Goal: Task Accomplishment & Management: Use online tool/utility

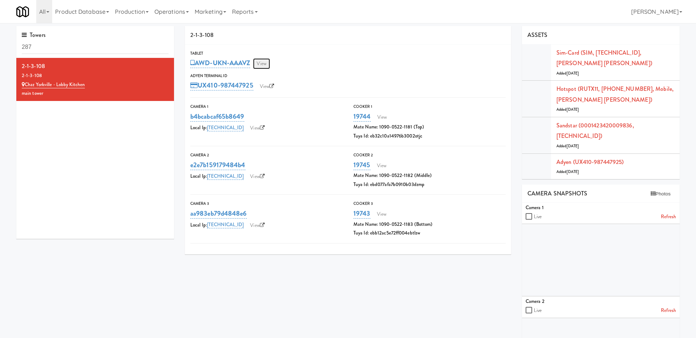
click at [266, 63] on link "View" at bounding box center [261, 63] width 17 height 11
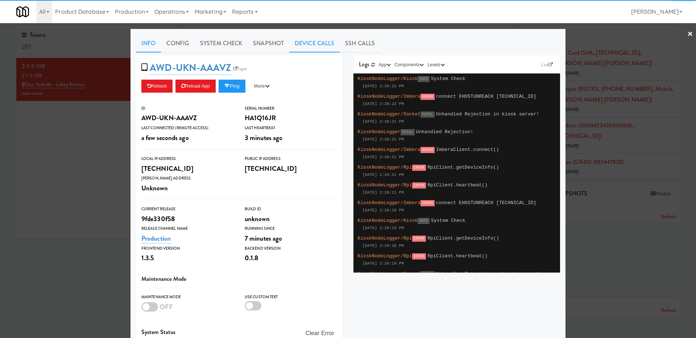
click at [321, 45] on link "Device Calls" at bounding box center [314, 43] width 50 height 18
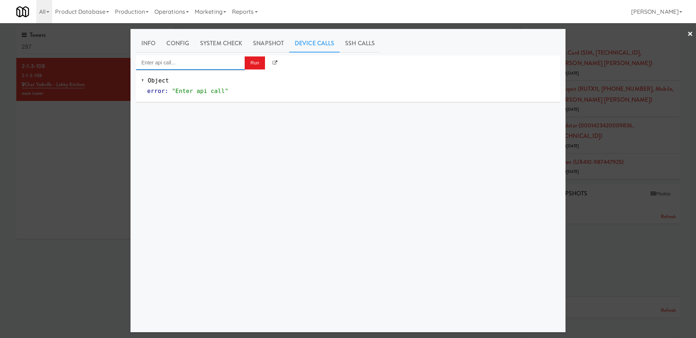
click at [205, 63] on input "Enter api call..." at bounding box center [190, 62] width 109 height 14
click at [220, 47] on link "System Check" at bounding box center [221, 43] width 53 height 18
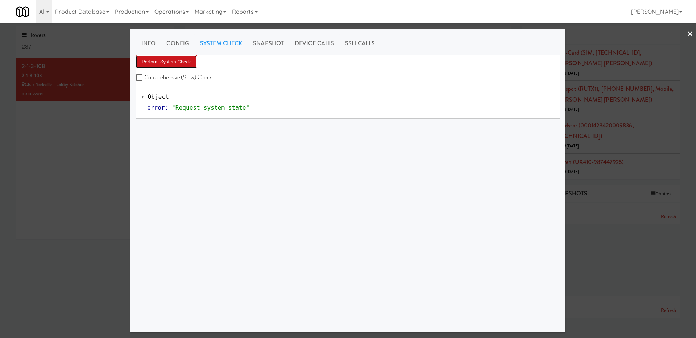
click at [184, 64] on button "Perform System Check" at bounding box center [166, 61] width 61 height 13
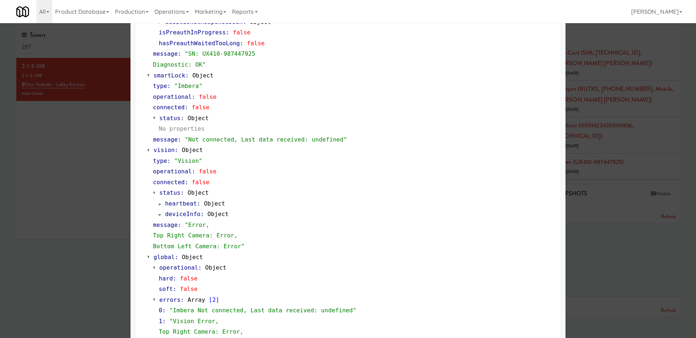
scroll to position [374, 0]
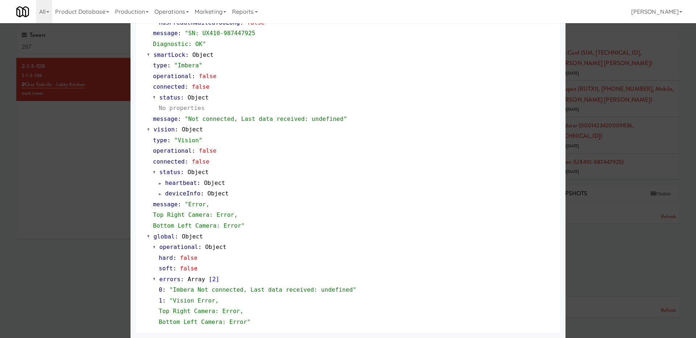
click at [158, 193] on div "heartbeat : Object deviceInfo : Object" at bounding box center [354, 188] width 402 height 21
click at [158, 195] on div "heartbeat : Object deviceInfo : Object" at bounding box center [354, 188] width 402 height 21
click at [159, 195] on span at bounding box center [160, 193] width 3 height 5
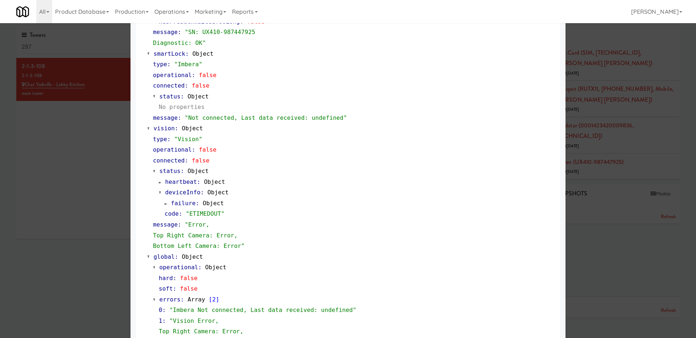
scroll to position [375, 0]
click at [162, 182] on link "heartbeat : Object" at bounding box center [192, 181] width 66 height 7
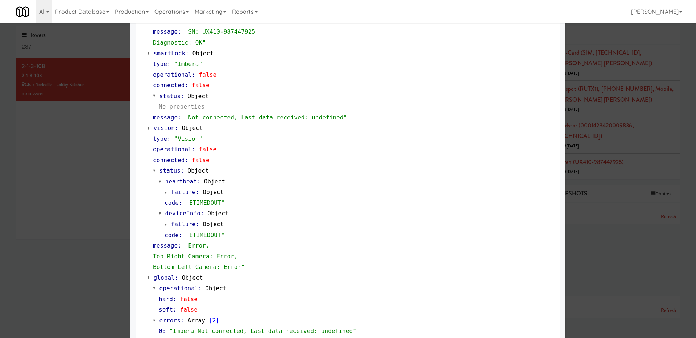
click at [149, 197] on div "type : "Vision" operational : false connected : false status : Object heartbeat…" at bounding box center [350, 203] width 407 height 139
click at [167, 194] on span at bounding box center [166, 192] width 3 height 5
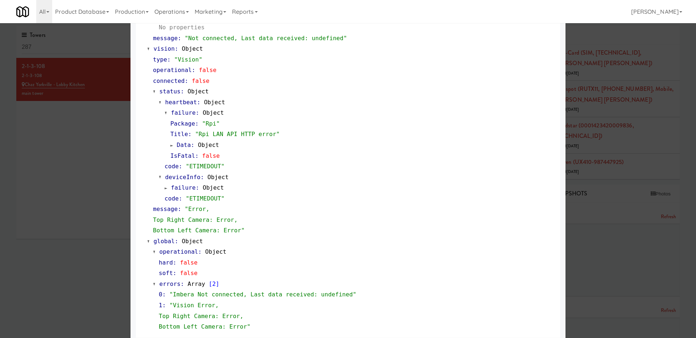
scroll to position [460, 0]
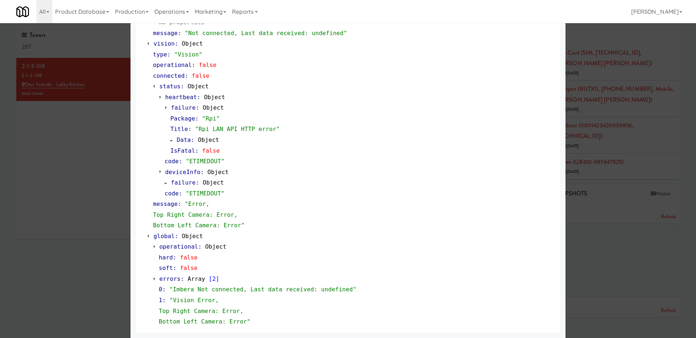
click at [32, 220] on div at bounding box center [348, 169] width 696 height 338
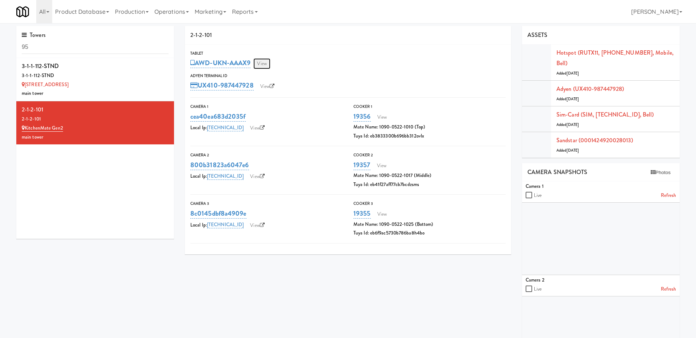
click at [270, 59] on link "View" at bounding box center [261, 63] width 17 height 11
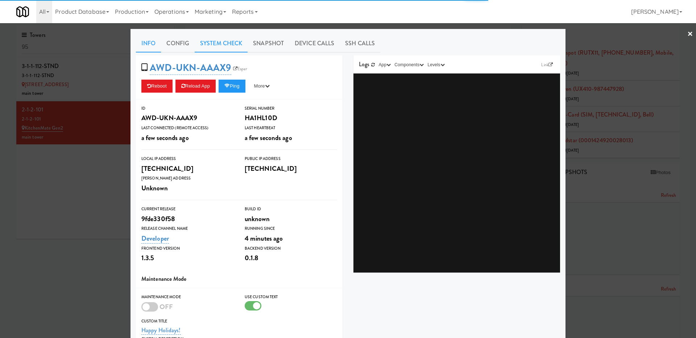
click at [215, 46] on link "System Check" at bounding box center [221, 43] width 53 height 18
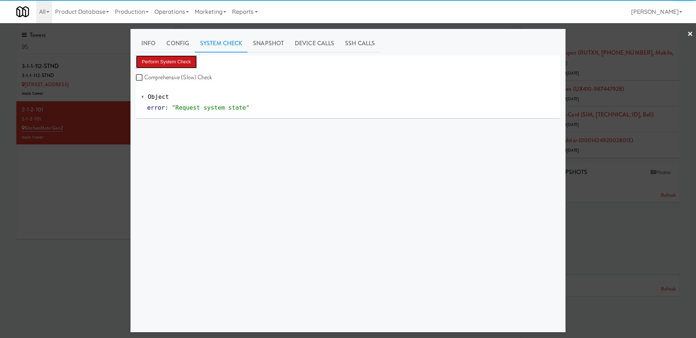
click at [186, 58] on button "Perform System Check" at bounding box center [166, 61] width 61 height 13
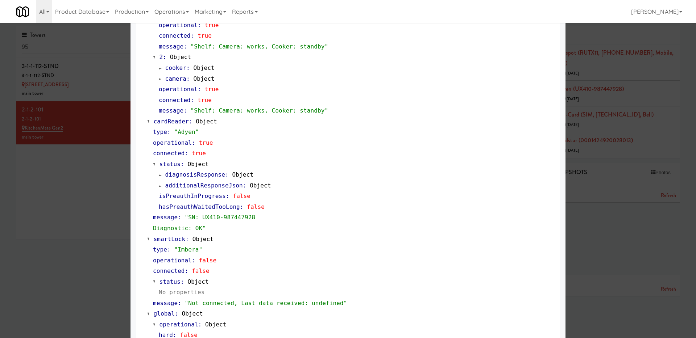
scroll to position [235, 0]
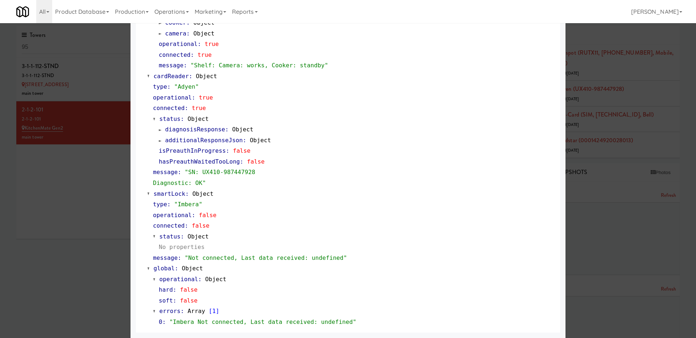
click at [65, 185] on div at bounding box center [348, 169] width 696 height 338
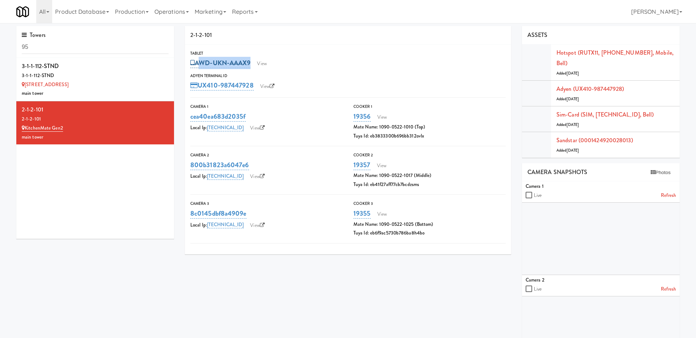
drag, startPoint x: 273, startPoint y: 67, endPoint x: 197, endPoint y: 66, distance: 75.7
click at [197, 66] on div "AWD-UKN-AAAX9 View" at bounding box center [347, 63] width 315 height 12
click at [265, 64] on link "View" at bounding box center [261, 63] width 17 height 11
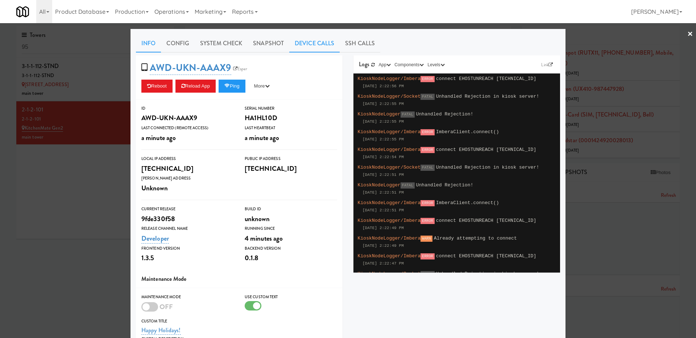
click at [306, 39] on link "Device Calls" at bounding box center [314, 43] width 50 height 18
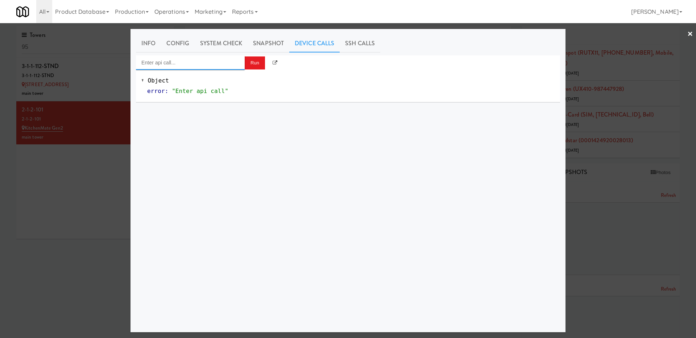
click at [207, 63] on input "Enter api call..." at bounding box center [190, 62] width 109 height 14
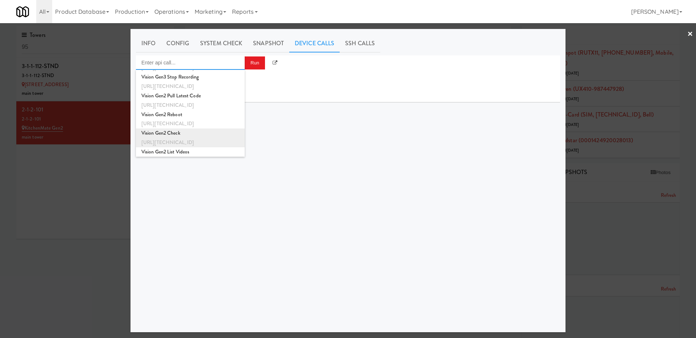
click at [195, 141] on div "[URL][TECHNICAL_ID]" at bounding box center [190, 142] width 98 height 9
type input "Vision Gen2 Check"
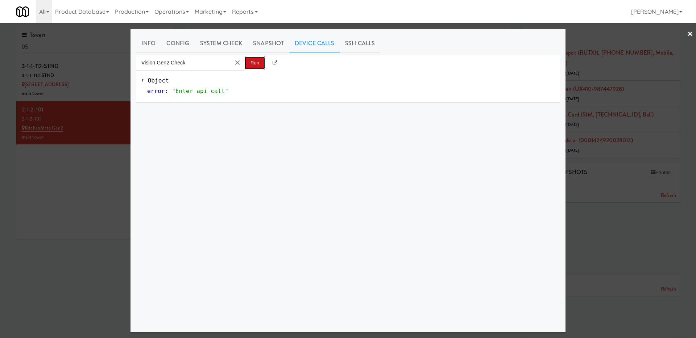
click at [250, 64] on button "Run" at bounding box center [255, 63] width 20 height 13
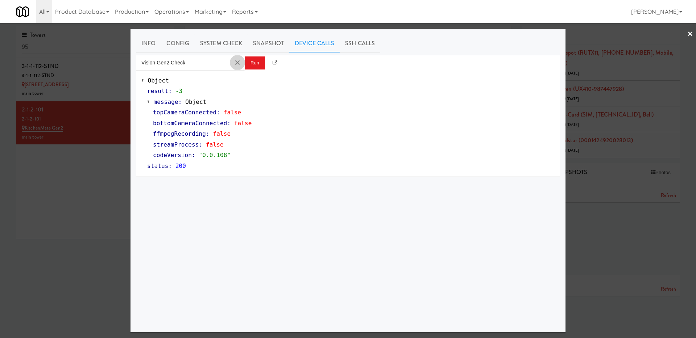
click at [237, 60] on button "Clear Input" at bounding box center [237, 62] width 11 height 11
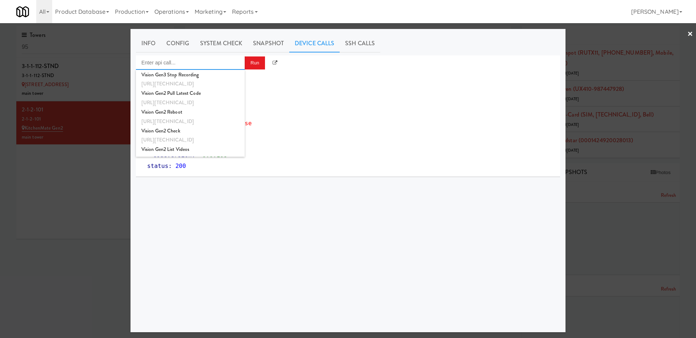
scroll to position [226, 0]
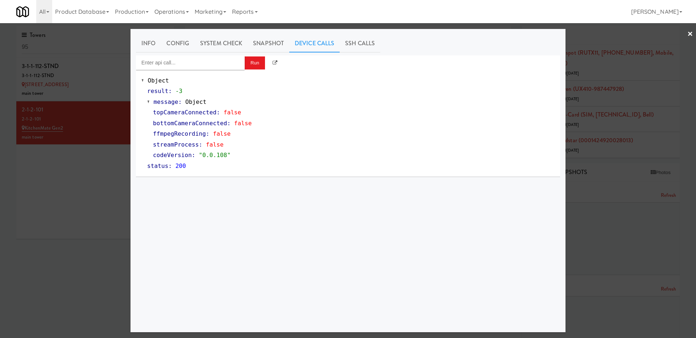
click at [121, 171] on div at bounding box center [348, 169] width 696 height 338
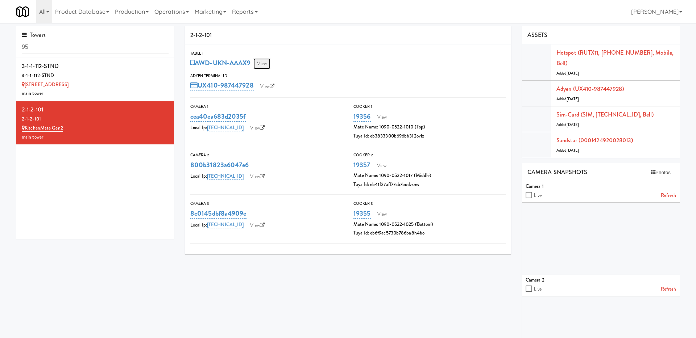
click at [266, 66] on link "View" at bounding box center [261, 63] width 17 height 11
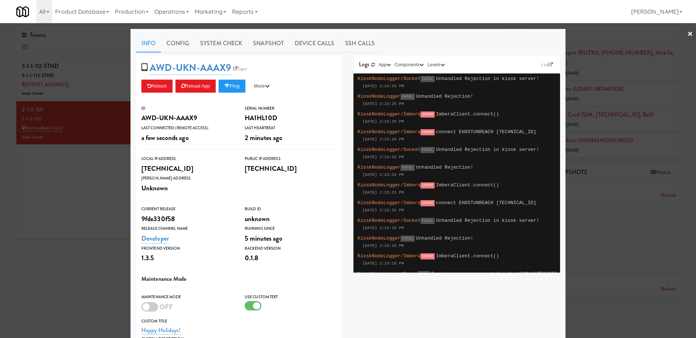
click at [72, 174] on div at bounding box center [348, 169] width 696 height 338
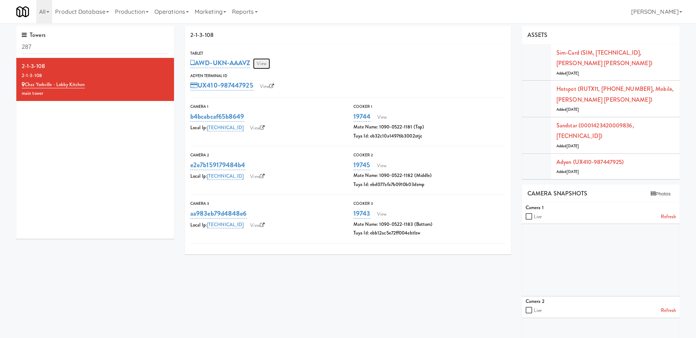
click at [265, 66] on link "View" at bounding box center [261, 63] width 17 height 11
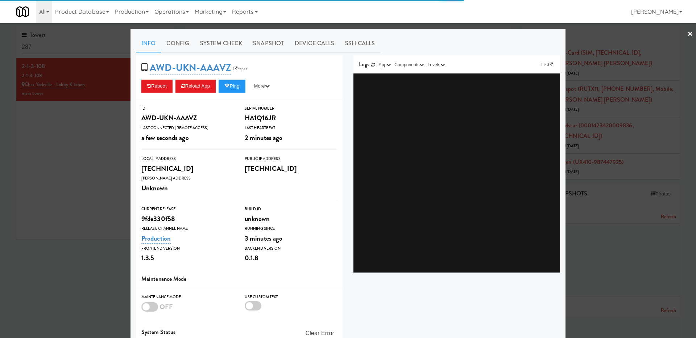
click at [313, 34] on div "Info Config System Check Snapshot Device Calls SSH Calls AWD-UKN-AAAVZ Esper Re…" at bounding box center [347, 223] width 435 height 389
click at [309, 38] on link "Device Calls" at bounding box center [314, 43] width 50 height 18
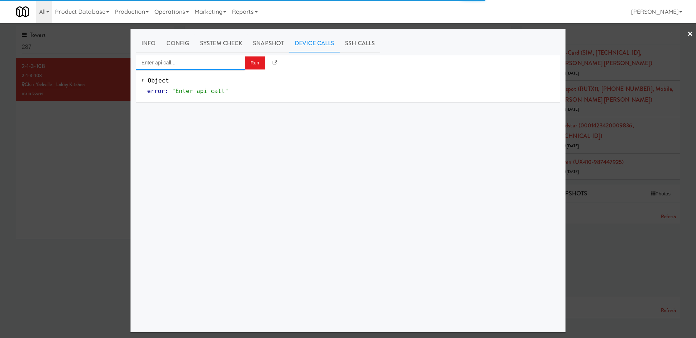
click at [218, 64] on input "Enter api call..." at bounding box center [190, 62] width 109 height 14
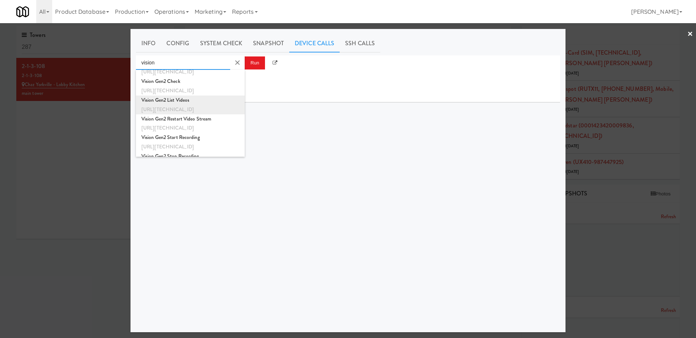
scroll to position [156, 0]
click at [191, 97] on div "[URL][TECHNICAL_ID]" at bounding box center [190, 96] width 98 height 9
type input "Vision Gen2 Check"
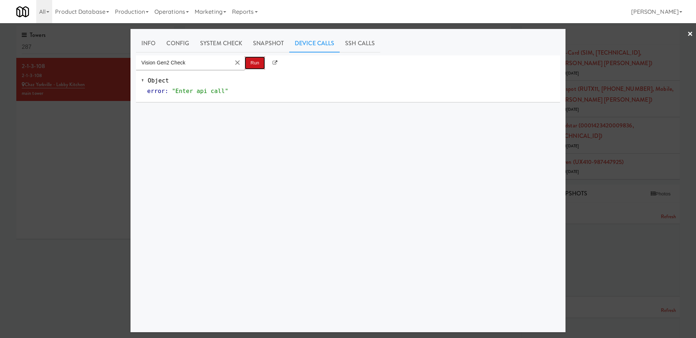
click at [262, 65] on button "Run" at bounding box center [255, 63] width 20 height 13
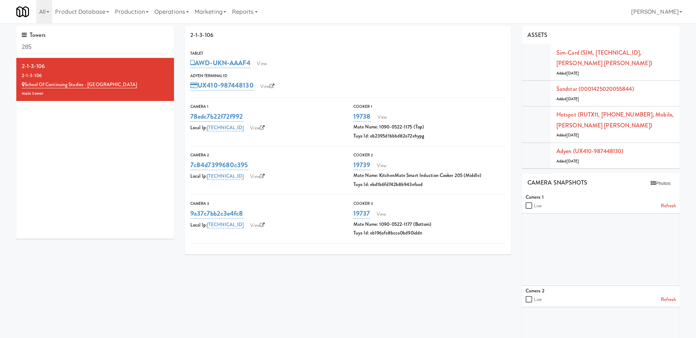
click at [263, 70] on div "Tablet AWD-UKN-AAAF4 View Adyen Terminal Id UX410-987448130 View" at bounding box center [348, 71] width 326 height 42
click at [260, 64] on link "View" at bounding box center [261, 63] width 17 height 11
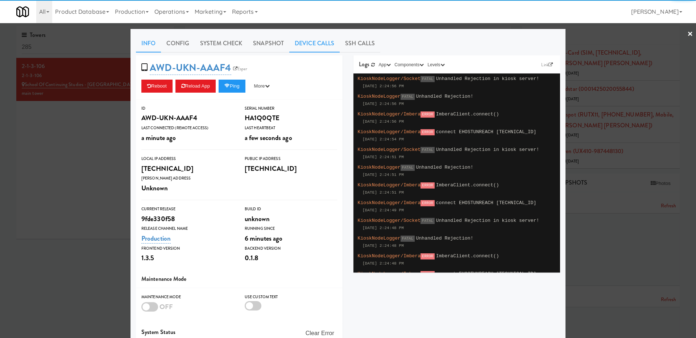
click at [313, 47] on link "Device Calls" at bounding box center [314, 43] width 50 height 18
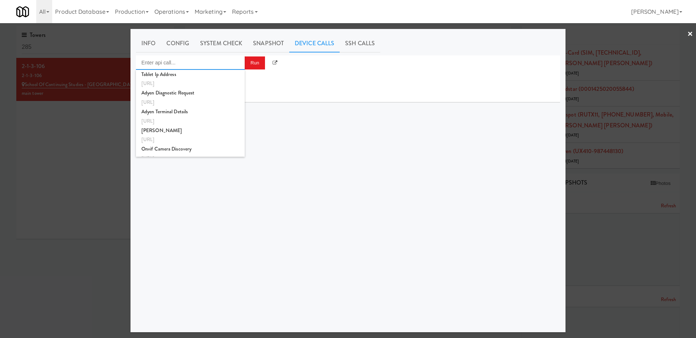
click at [201, 61] on input "Enter api call..." at bounding box center [190, 62] width 109 height 14
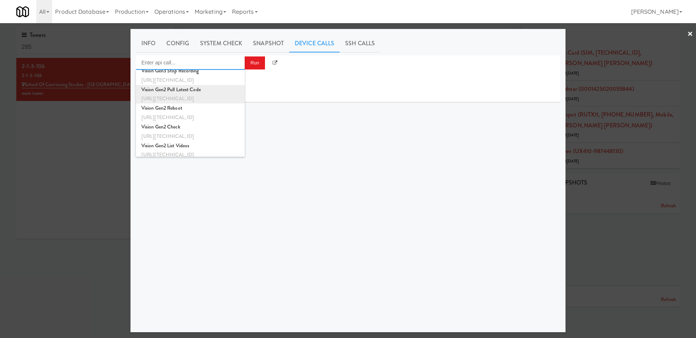
scroll to position [226, 0]
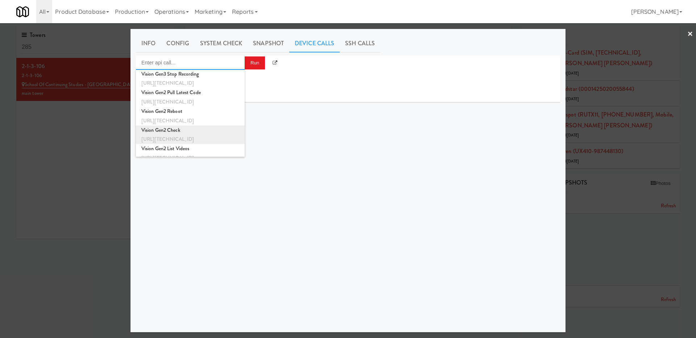
click at [191, 141] on div "[URL][TECHNICAL_ID]" at bounding box center [190, 139] width 98 height 9
type input "Vision Gen2 Check"
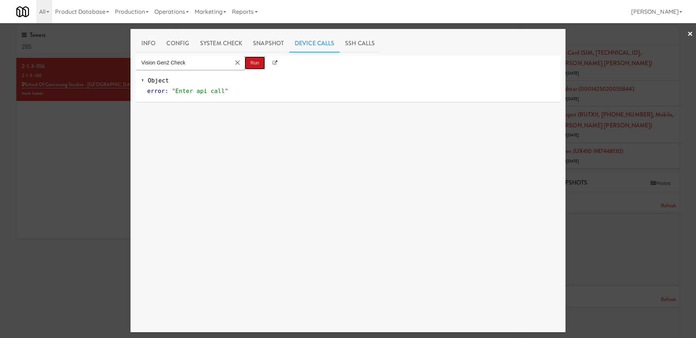
click at [257, 62] on button "Run" at bounding box center [255, 63] width 20 height 13
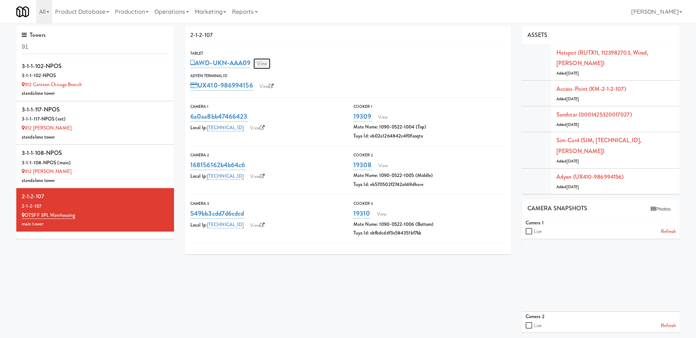
click at [267, 62] on link "View" at bounding box center [261, 63] width 17 height 11
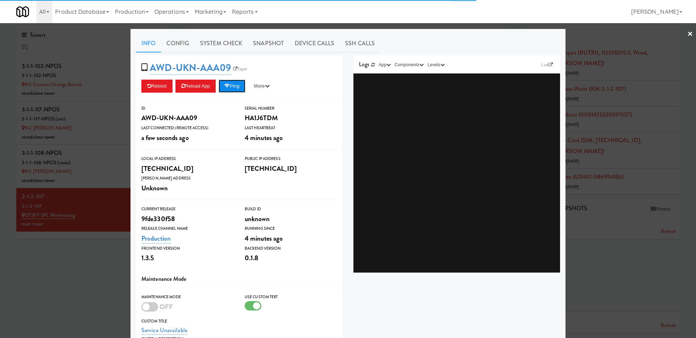
drag, startPoint x: 234, startPoint y: 91, endPoint x: 236, endPoint y: 86, distance: 5.3
click at [235, 89] on button "Ping" at bounding box center [232, 86] width 27 height 13
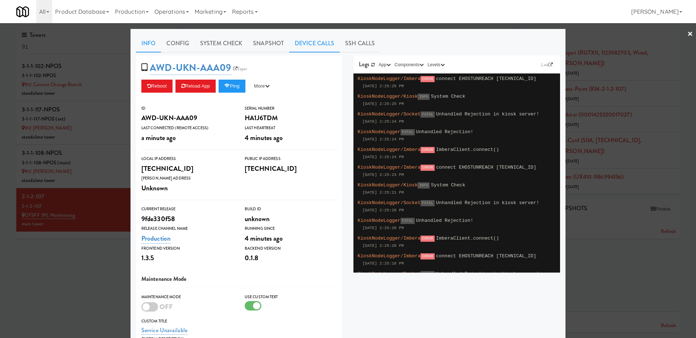
click at [317, 41] on link "Device Calls" at bounding box center [314, 43] width 50 height 18
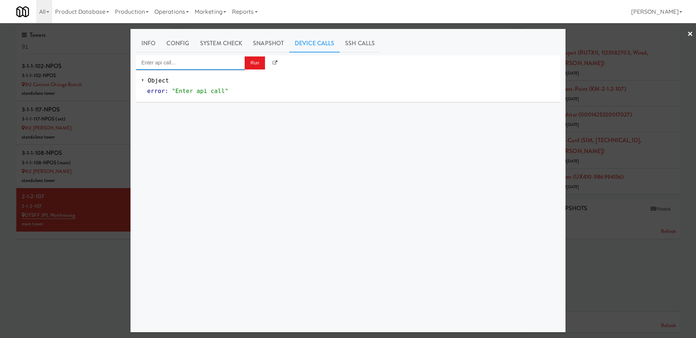
click at [200, 64] on input "Enter api call..." at bounding box center [190, 62] width 109 height 14
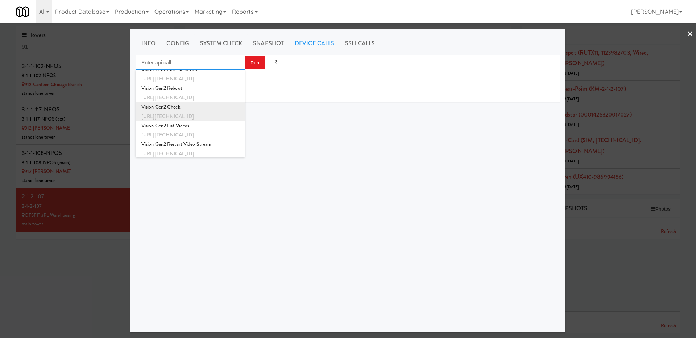
click at [203, 112] on div "[URL][TECHNICAL_ID]" at bounding box center [190, 116] width 98 height 9
type input "Vision Gen2 Check"
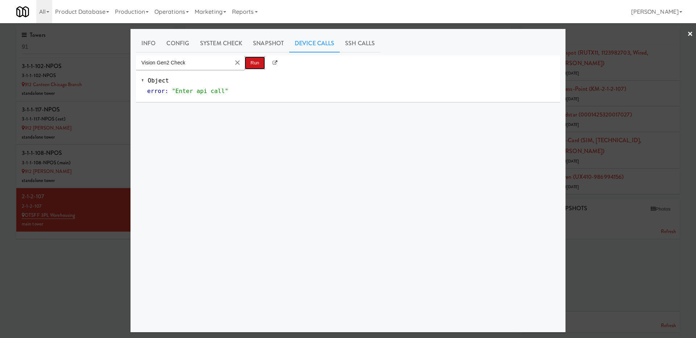
click at [250, 63] on button "Run" at bounding box center [255, 63] width 20 height 13
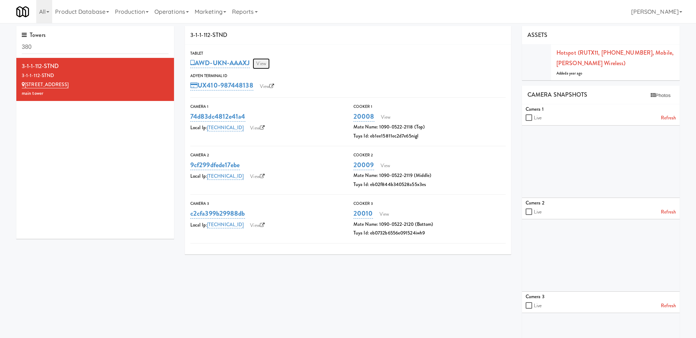
click at [269, 63] on link "View" at bounding box center [261, 63] width 17 height 11
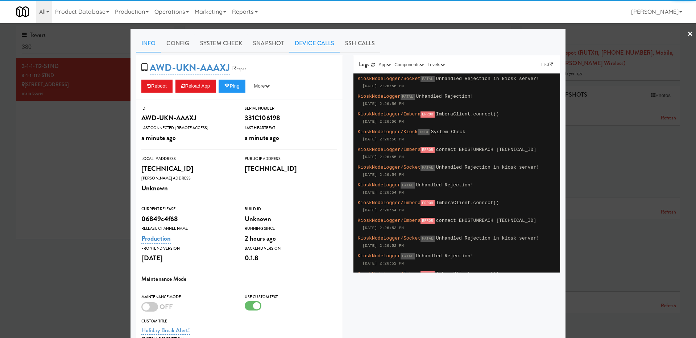
click at [308, 41] on link "Device Calls" at bounding box center [314, 43] width 50 height 18
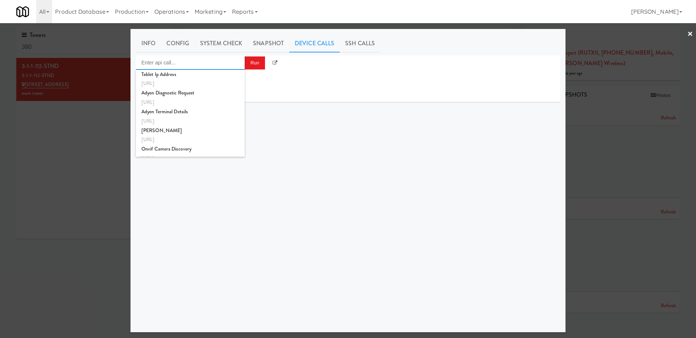
click at [234, 60] on input "Enter api call..." at bounding box center [190, 62] width 109 height 14
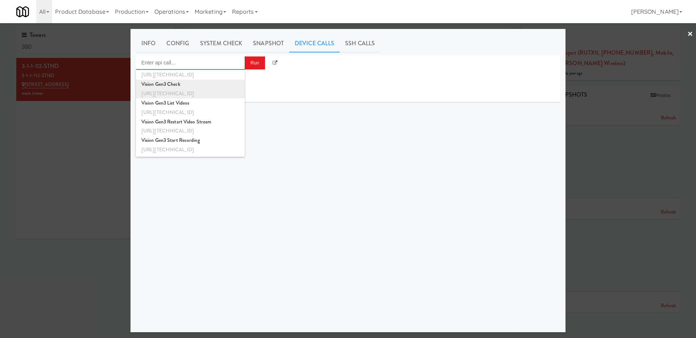
click at [232, 90] on div "[URL][TECHNICAL_ID]" at bounding box center [190, 93] width 98 height 9
type input "Vision Gen3 Check"
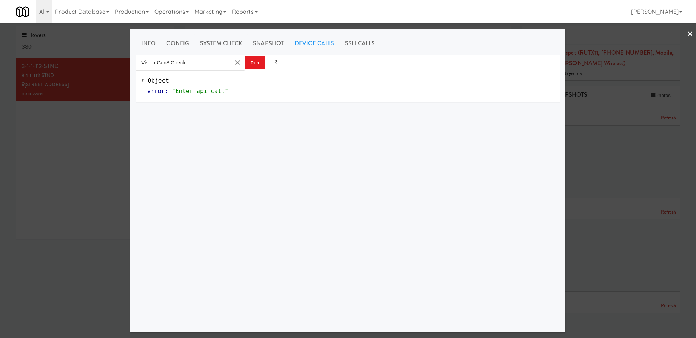
click at [265, 59] on div "Vision Gen3 Check Run" at bounding box center [348, 62] width 424 height 14
click at [254, 63] on button "Run" at bounding box center [255, 63] width 20 height 13
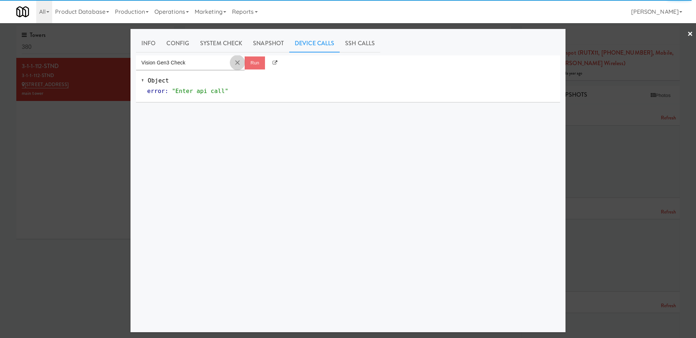
click at [241, 64] on md-icon "Clear Input" at bounding box center [237, 63] width 8 height 8
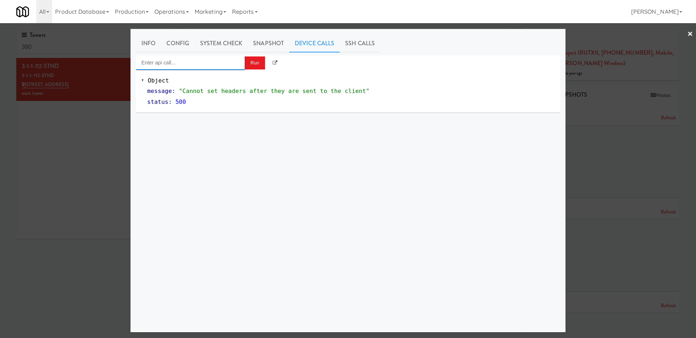
scroll to position [0, 0]
click at [60, 198] on div at bounding box center [348, 169] width 696 height 338
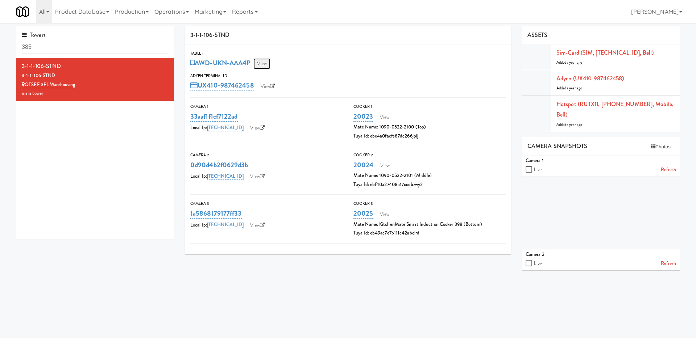
click at [267, 63] on link "View" at bounding box center [261, 63] width 17 height 11
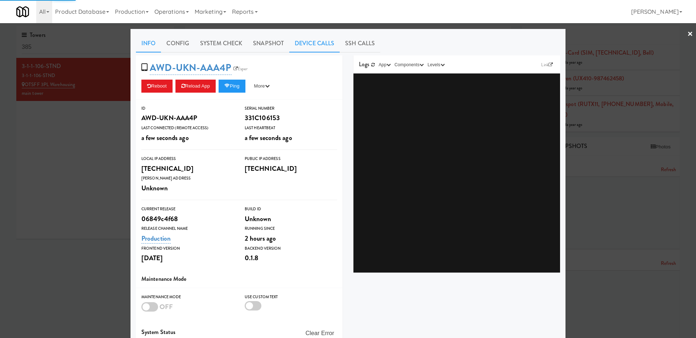
click at [324, 45] on link "Device Calls" at bounding box center [314, 43] width 50 height 18
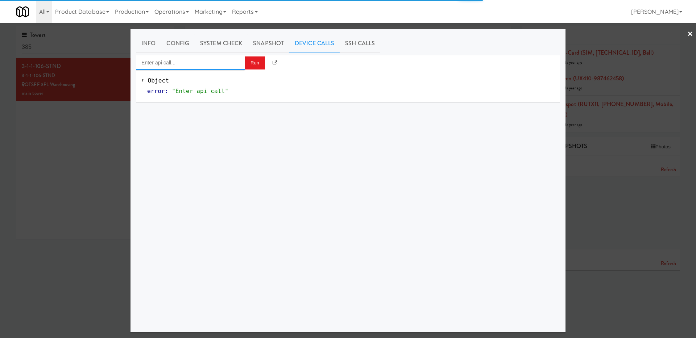
click at [218, 64] on input "Enter api call..." at bounding box center [190, 62] width 109 height 14
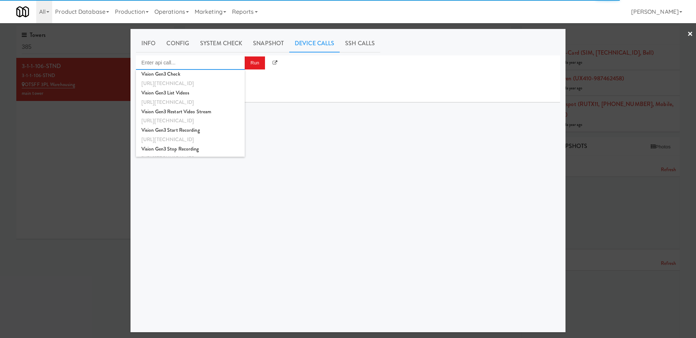
scroll to position [150, 0]
click at [212, 79] on div "[URL][TECHNICAL_ID]" at bounding box center [190, 83] width 98 height 9
type input "Vision Gen3 Check"
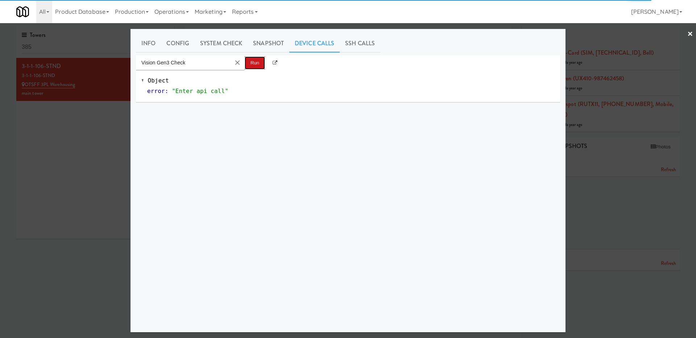
click at [260, 59] on button "Run" at bounding box center [255, 63] width 20 height 13
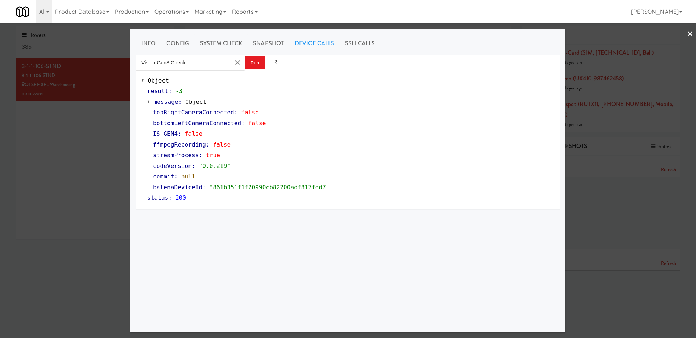
click at [255, 188] on span ""861b351f1f20990cb82200adf817fdd7"" at bounding box center [269, 187] width 120 height 7
copy span "861b351f1f20990cb82200adf817fdd7"
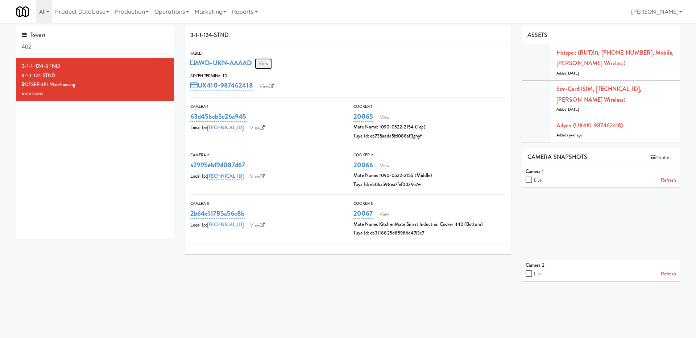
click at [267, 62] on link "View" at bounding box center [263, 63] width 17 height 11
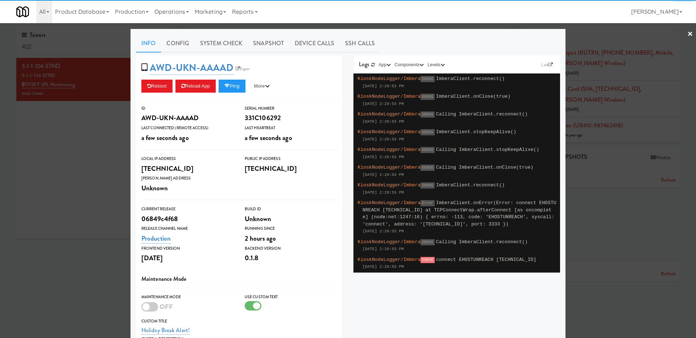
drag, startPoint x: 310, startPoint y: 41, endPoint x: 295, endPoint y: 53, distance: 19.9
click at [310, 41] on link "Device Calls" at bounding box center [314, 43] width 50 height 18
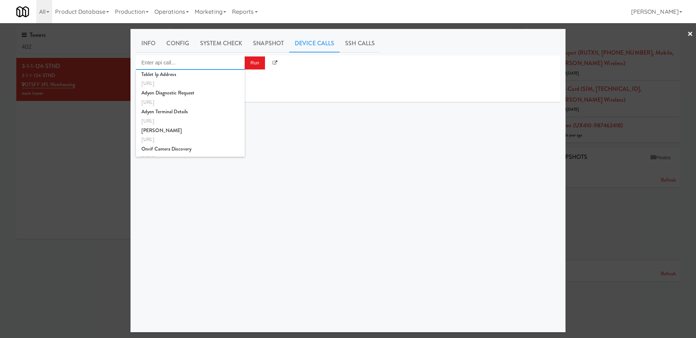
click at [217, 65] on input "Enter api call..." at bounding box center [190, 62] width 109 height 14
click at [203, 76] on div "Vision Gen3 Check" at bounding box center [190, 75] width 98 height 9
type input "Vision Gen3 Check"
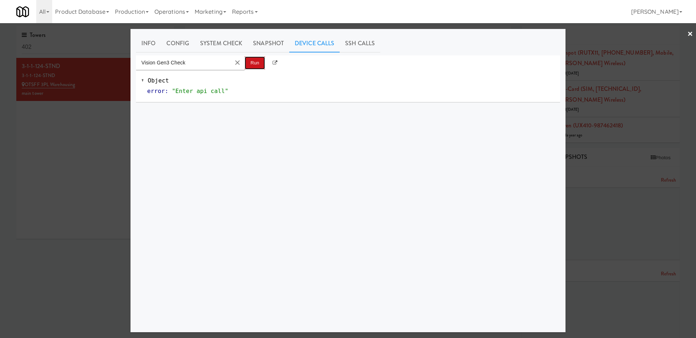
click at [253, 64] on button "Run" at bounding box center [255, 63] width 20 height 13
